Goal: Information Seeking & Learning: Compare options

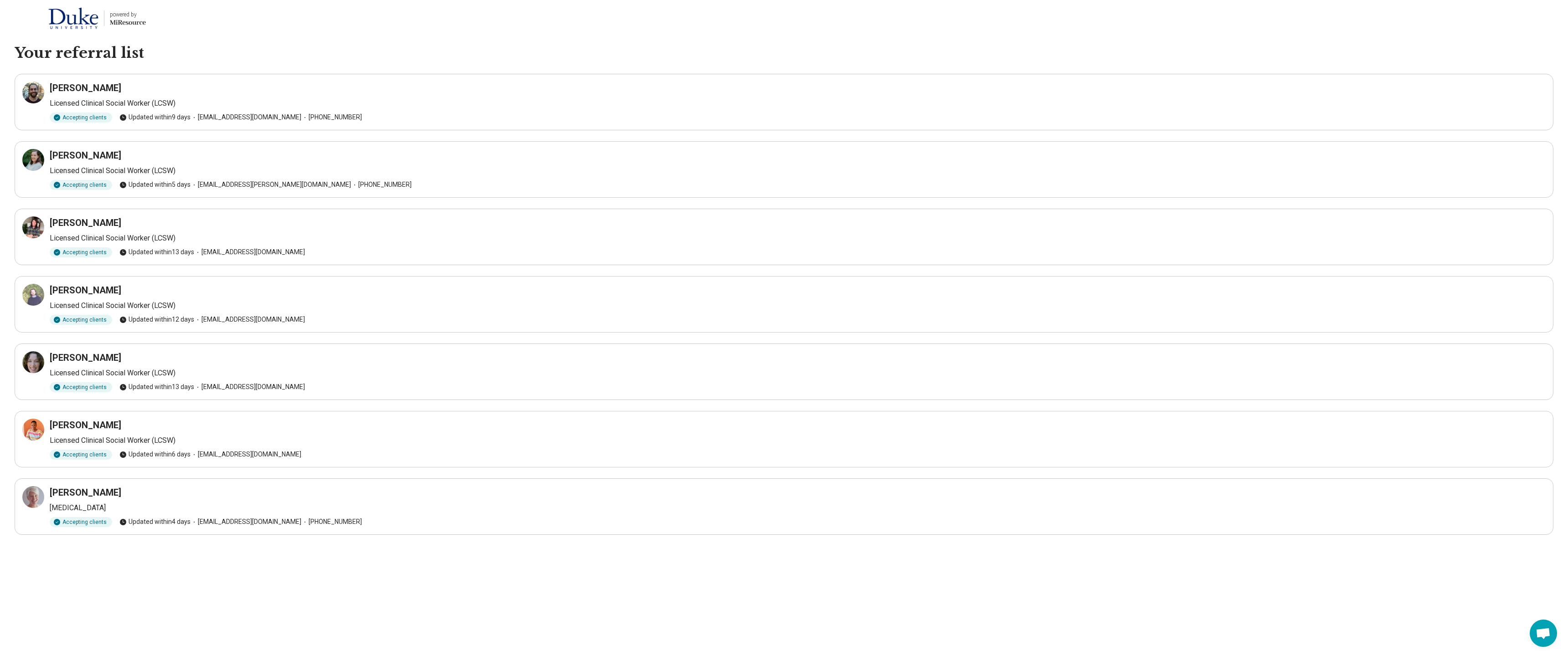
click at [67, 87] on h3 "Asaf Zemah" at bounding box center [86, 88] width 72 height 13
click at [99, 104] on p "Licensed Clinical Social Worker (LCSW)" at bounding box center [798, 103] width 1496 height 11
click at [79, 89] on h3 "Asaf Zemah" at bounding box center [86, 88] width 72 height 13
click at [34, 91] on icon at bounding box center [35, 90] width 4 height 4
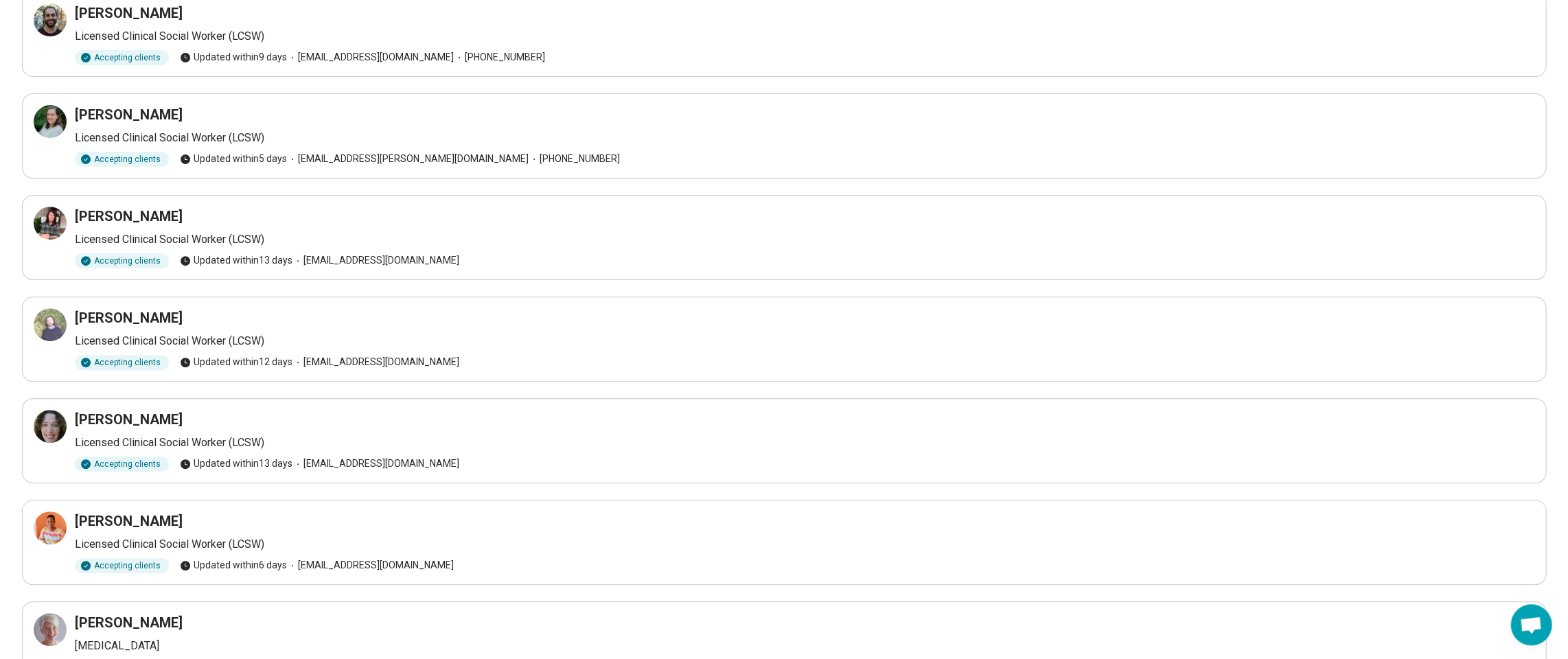
scroll to position [198, 0]
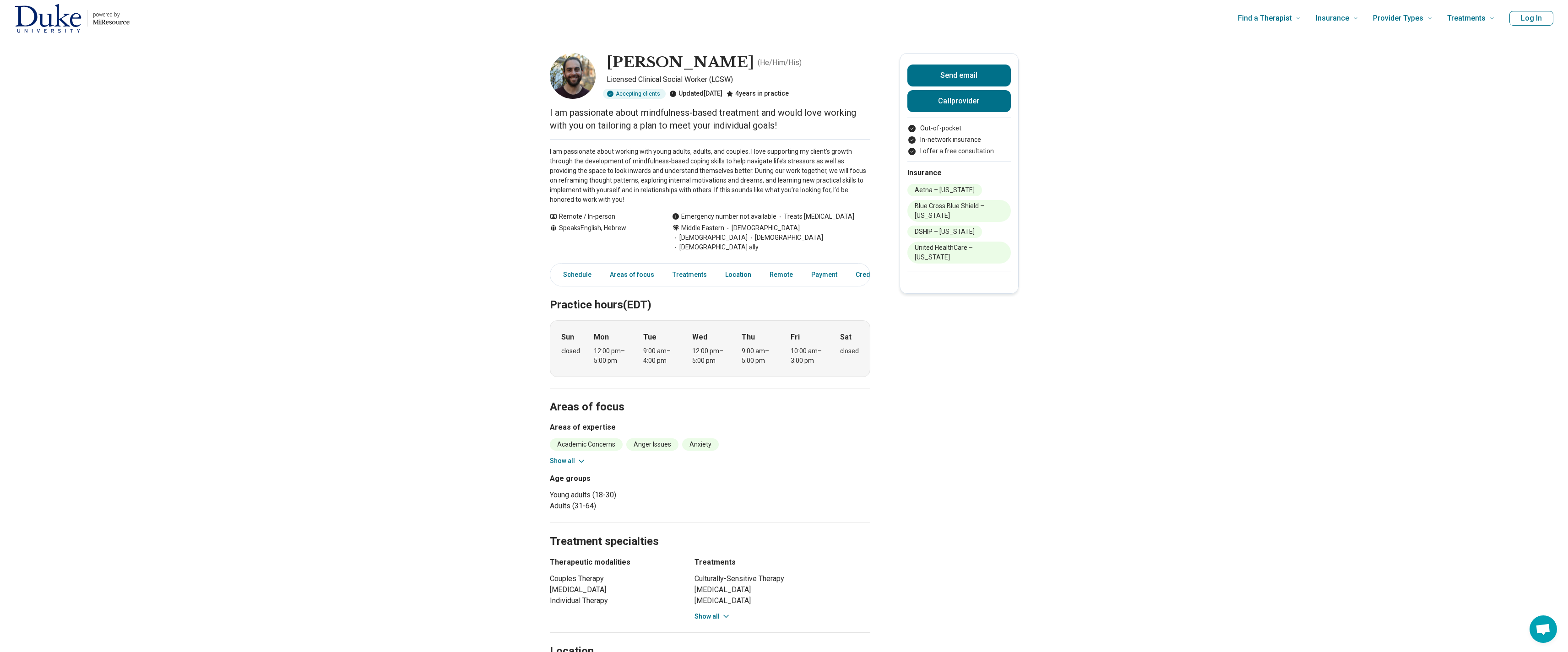
click at [584, 79] on img at bounding box center [572, 76] width 46 height 46
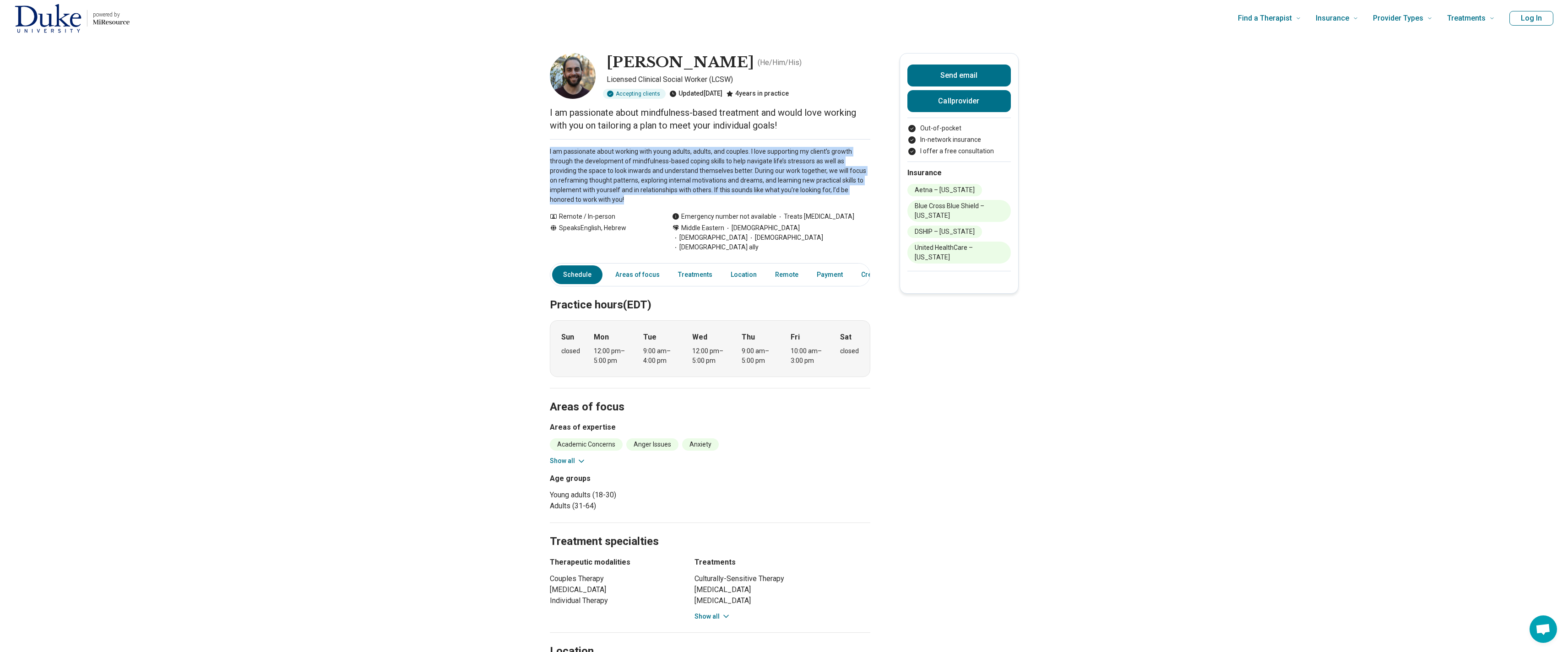
drag, startPoint x: 556, startPoint y: 152, endPoint x: 658, endPoint y: 197, distance: 111.5
copy p "I am passionate about working with young adults, adults, and couples. I love su…"
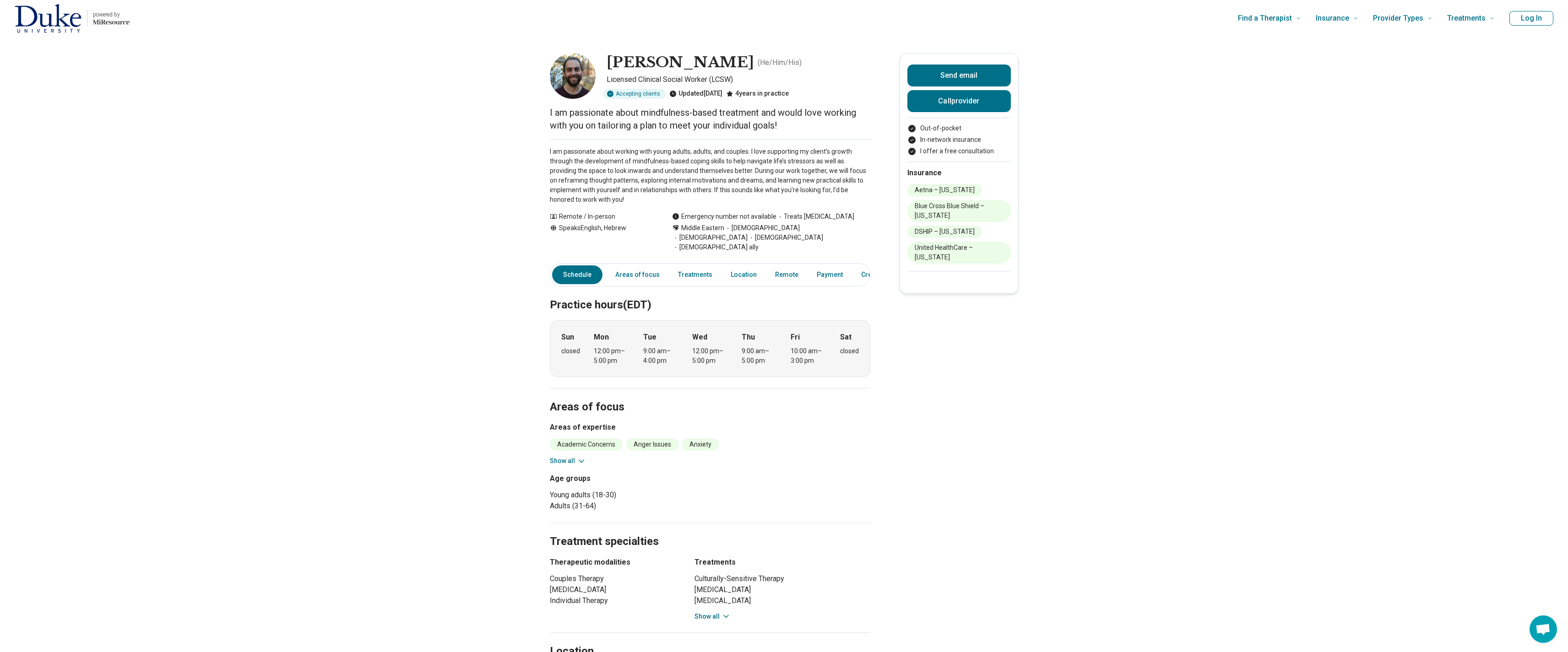
click at [851, 447] on div "Academic Concerns Anger Issues Anxiety Avoidant Personality Bipolar Disorder Fa…" at bounding box center [710, 452] width 320 height 27
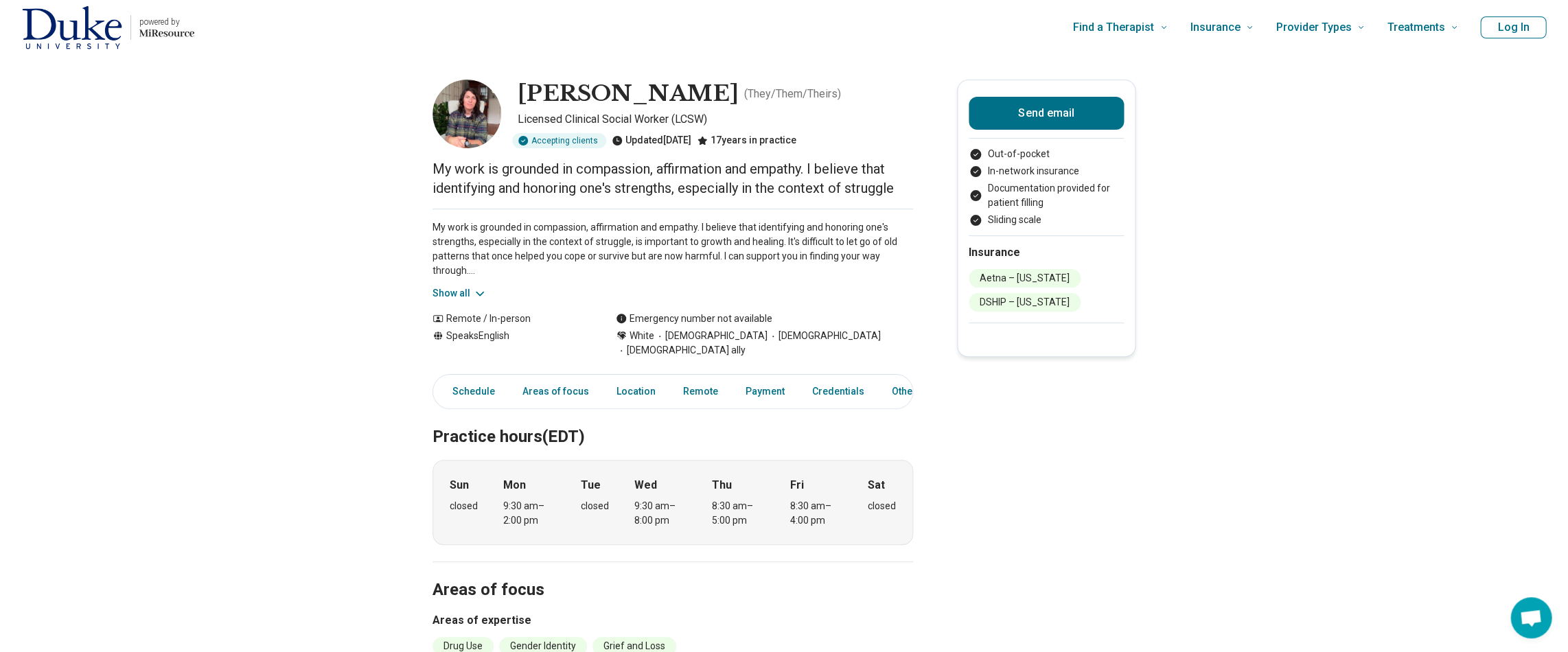
click at [476, 125] on img at bounding box center [467, 114] width 69 height 69
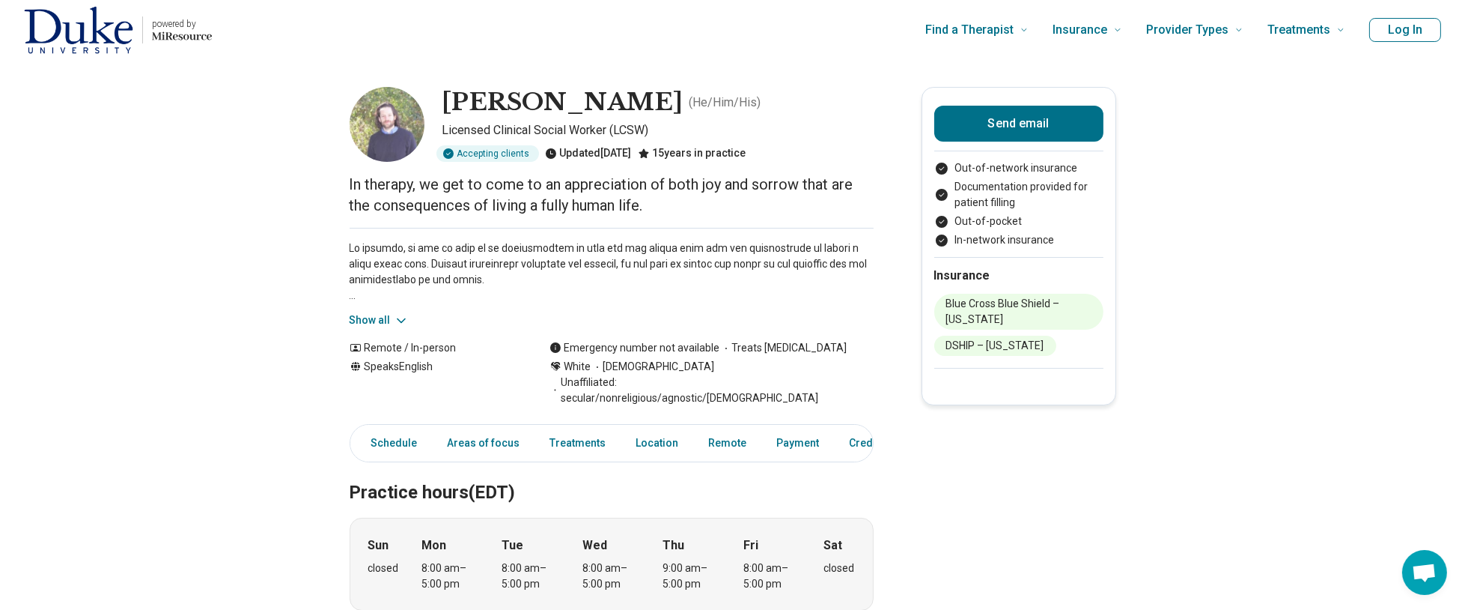
click at [392, 127] on img at bounding box center [387, 124] width 75 height 75
drag, startPoint x: 442, startPoint y: 102, endPoint x: 646, endPoint y: 88, distance: 204.9
click at [646, 88] on div "Noah Martinson ( He/Him/His ) Licensed Clinical Social Worker (LCSW) Accepting …" at bounding box center [612, 124] width 524 height 75
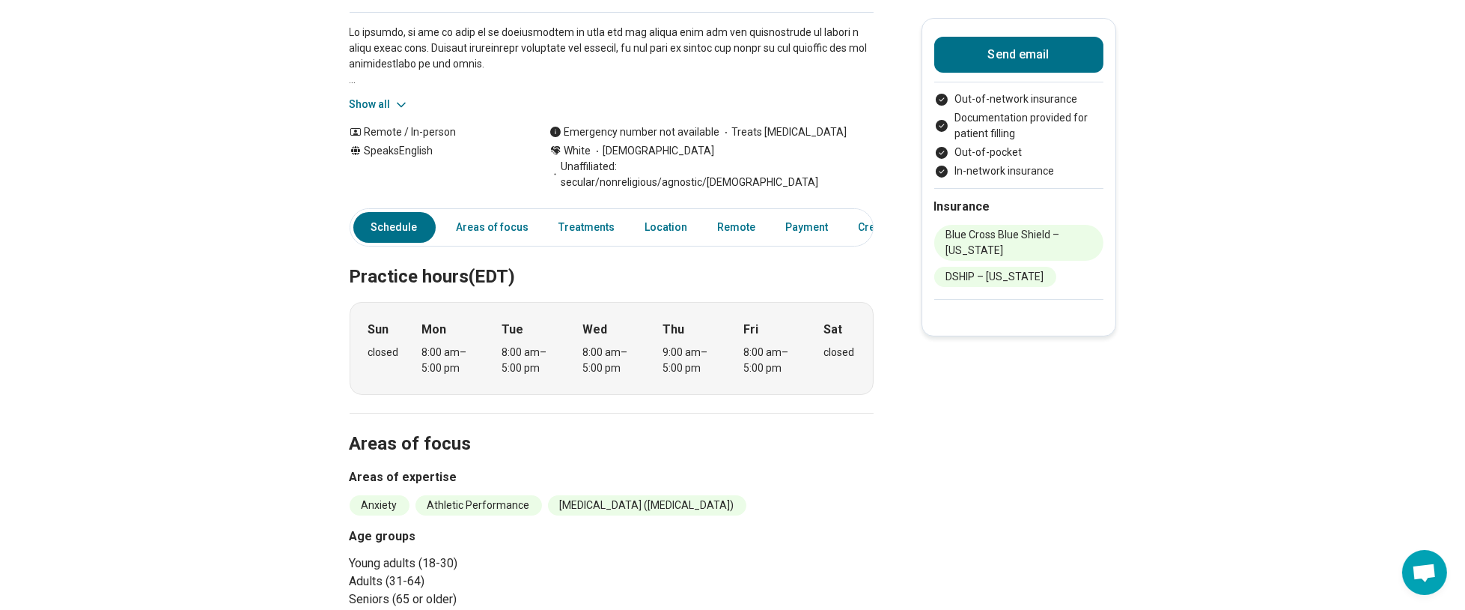
scroll to position [214, 0]
click at [578, 213] on link "Treatments" at bounding box center [587, 228] width 74 height 31
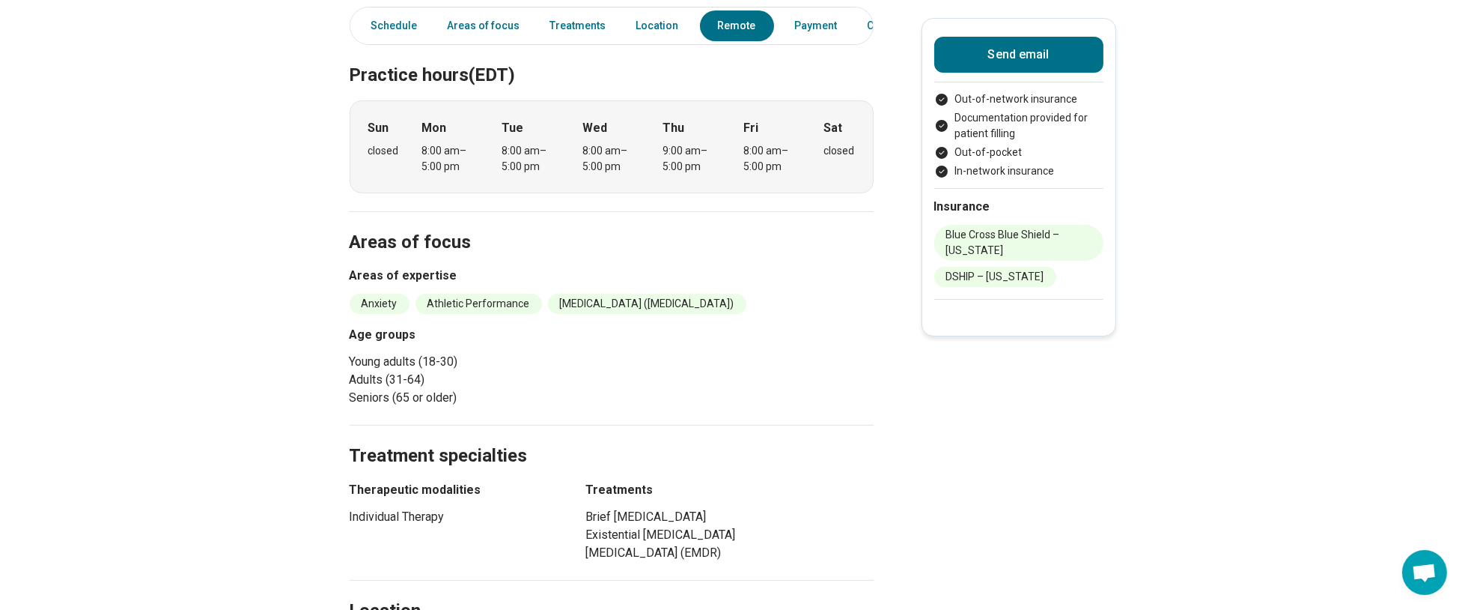
scroll to position [0, 0]
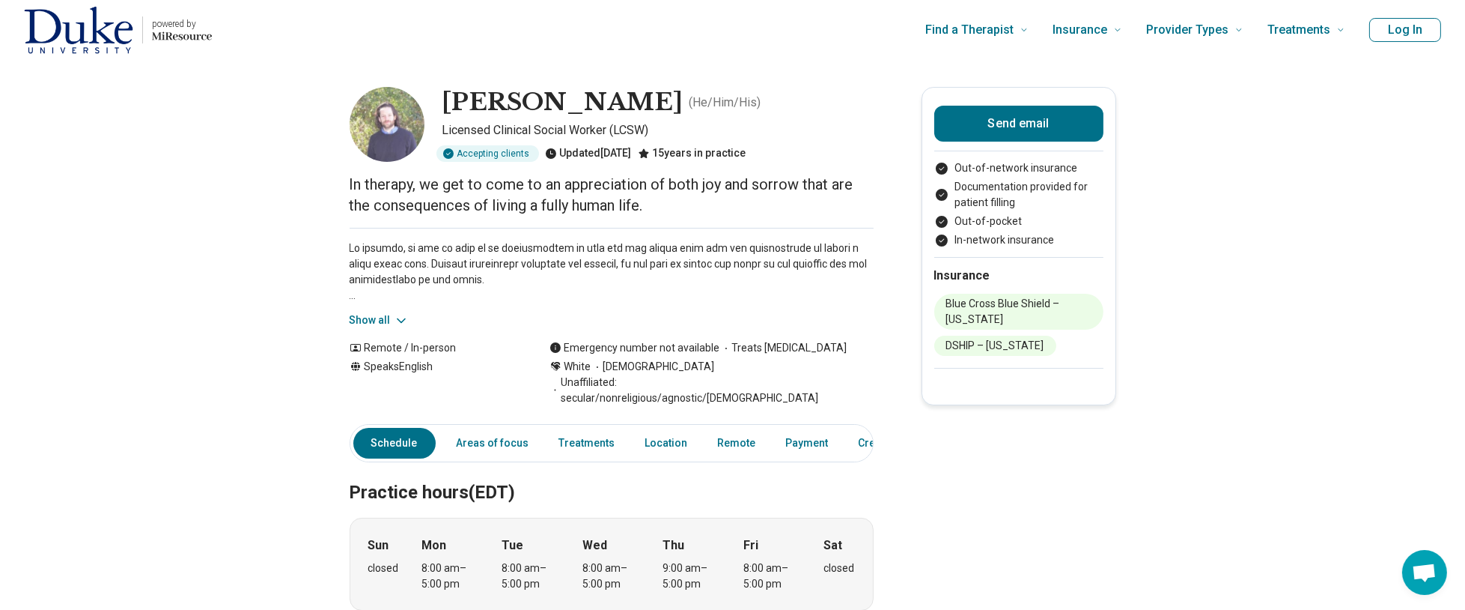
click at [386, 315] on button "Show all" at bounding box center [379, 320] width 59 height 16
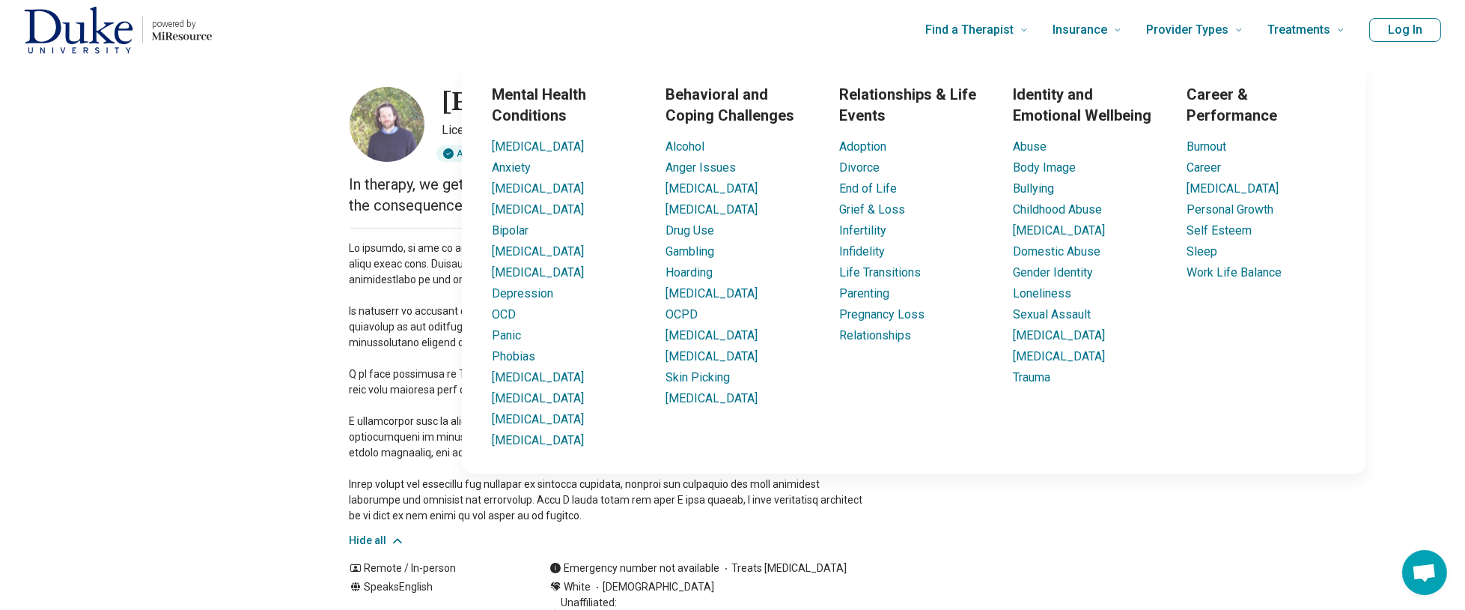
scroll to position [1, 0]
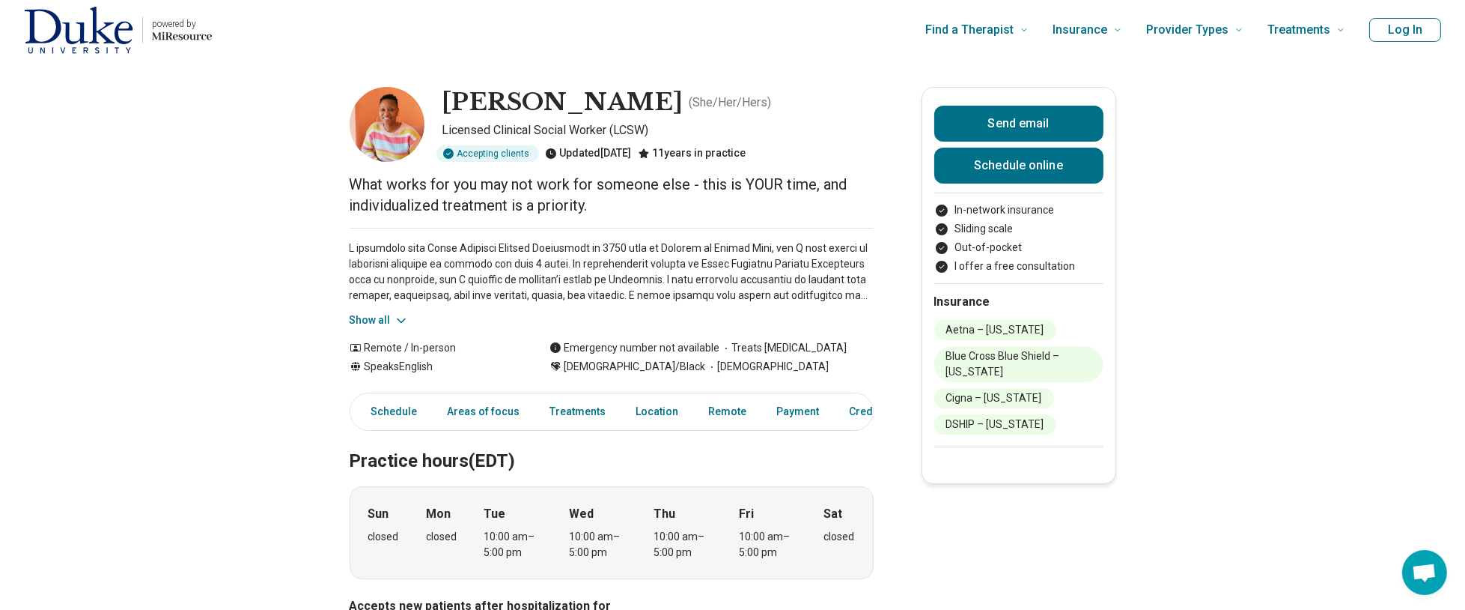
click at [385, 316] on button "Show all" at bounding box center [379, 320] width 59 height 16
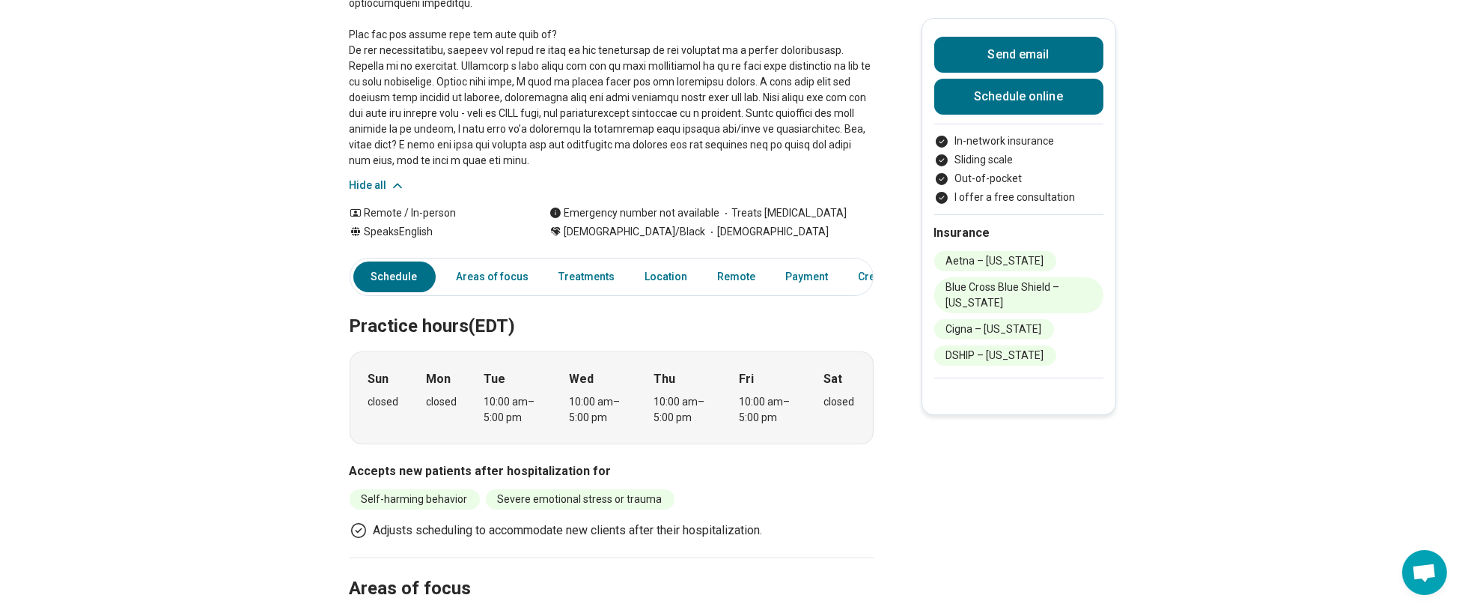
scroll to position [186, 0]
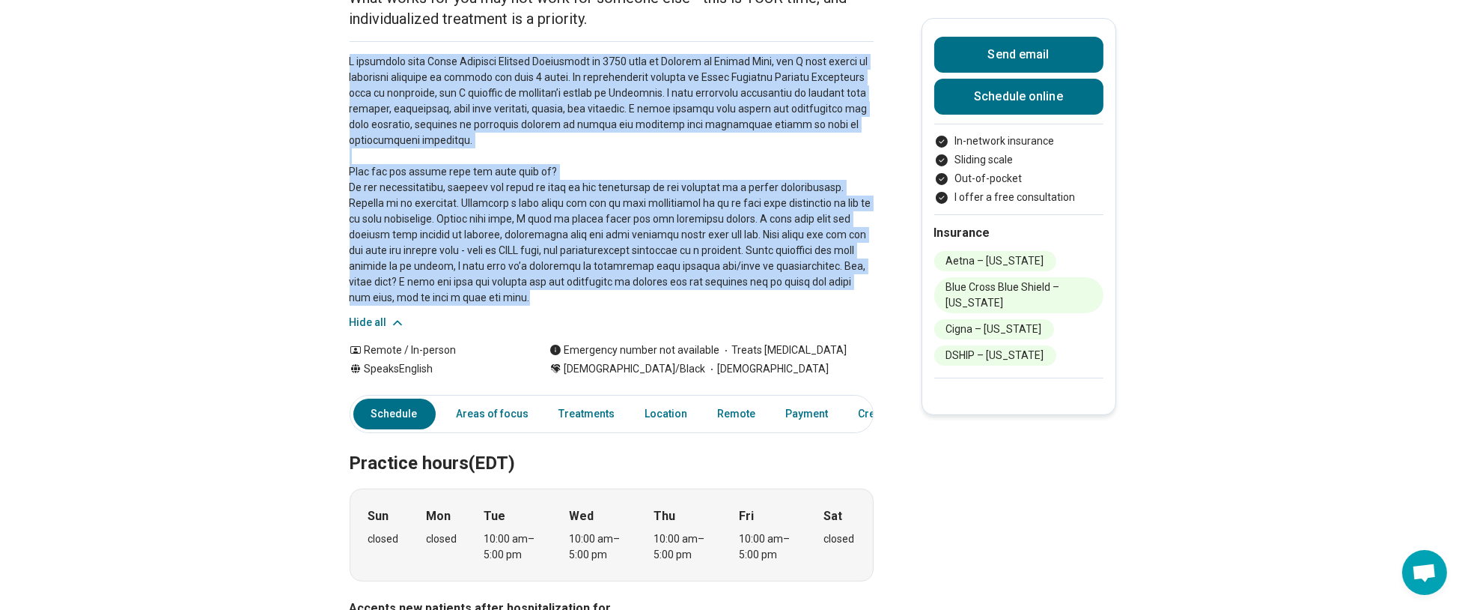
drag, startPoint x: 348, startPoint y: 59, endPoint x: 453, endPoint y: 292, distance: 255.4
copy p "I graduated from North Carolina Central University in 2014 with my Masters in S…"
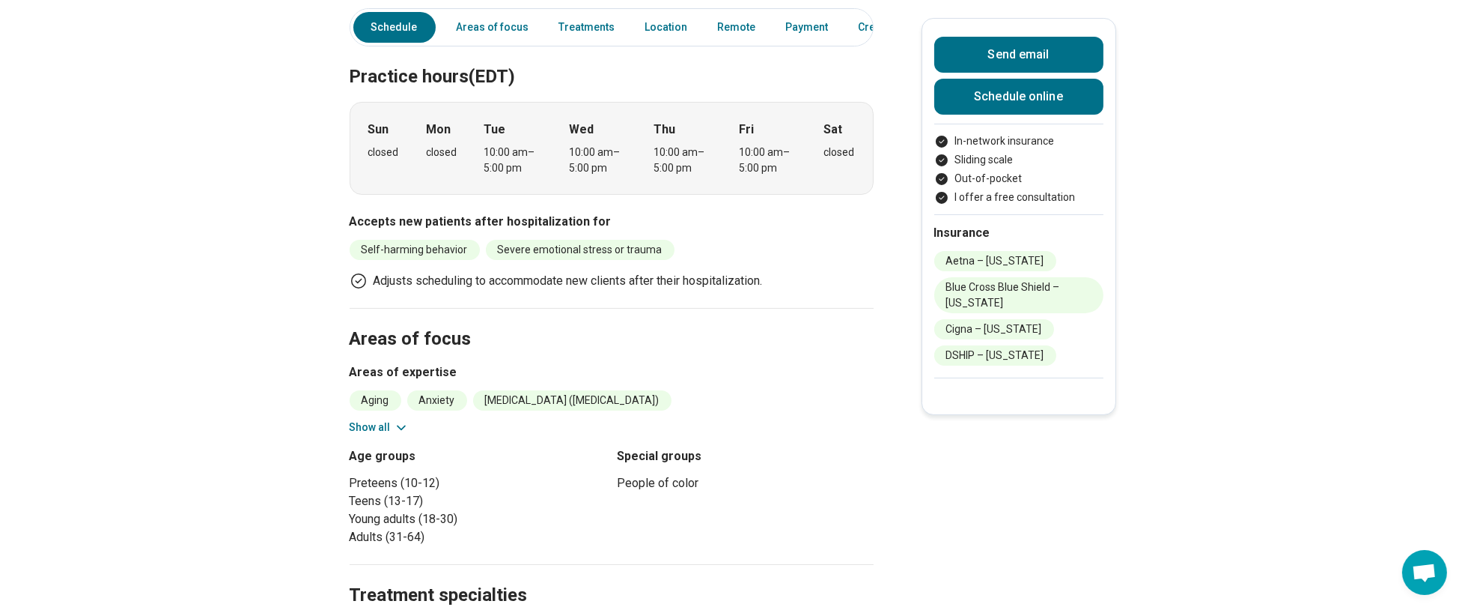
scroll to position [0, 0]
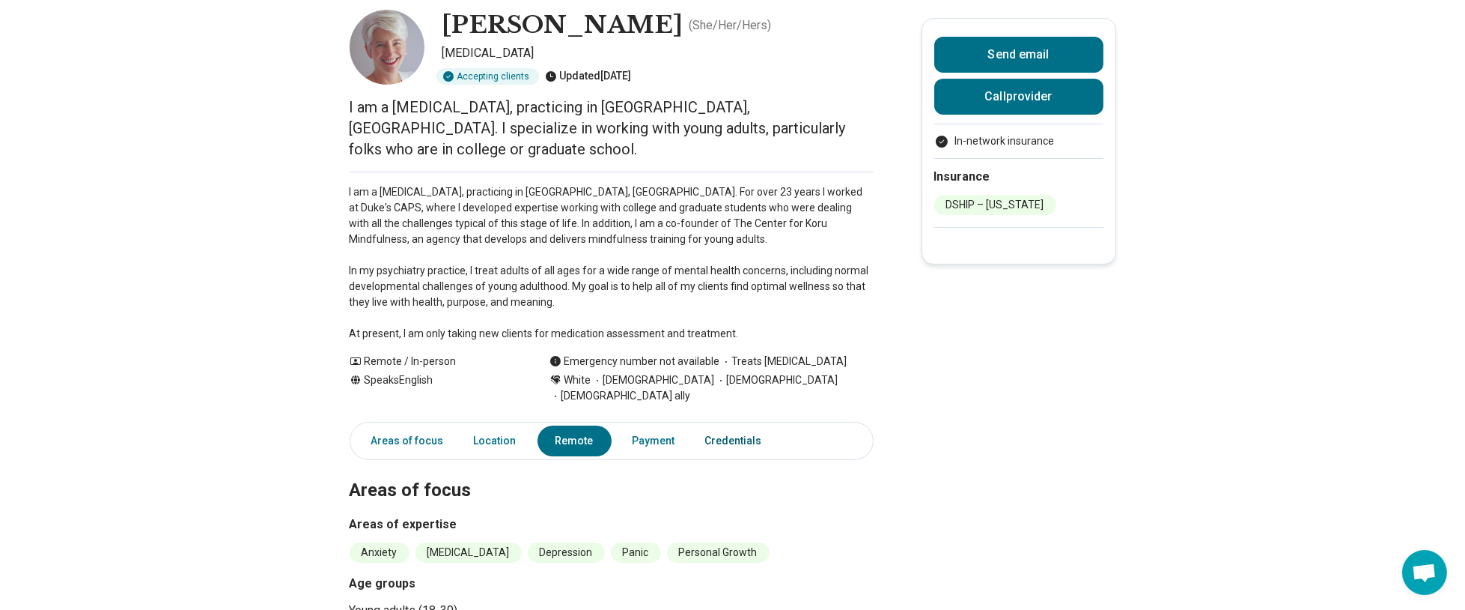
scroll to position [66, 0]
